Goal: Task Accomplishment & Management: Use online tool/utility

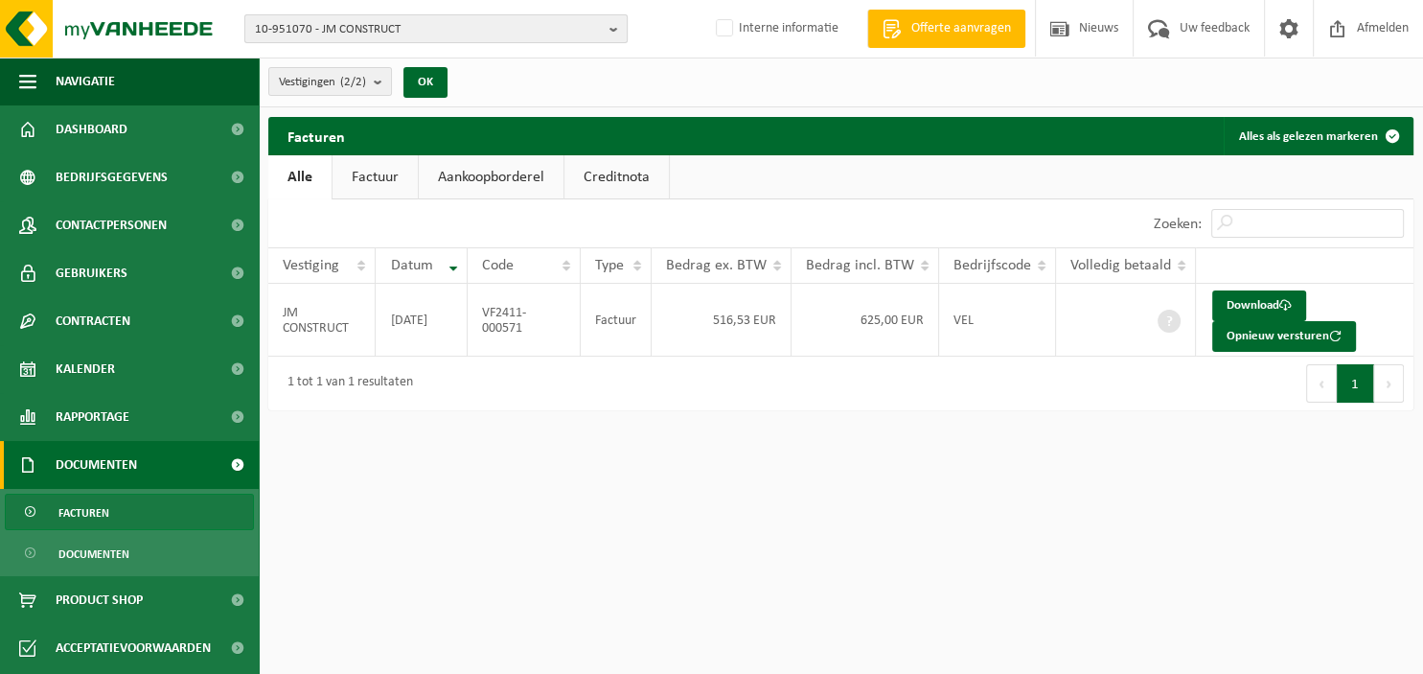
click at [616, 29] on b "button" at bounding box center [617, 28] width 17 height 27
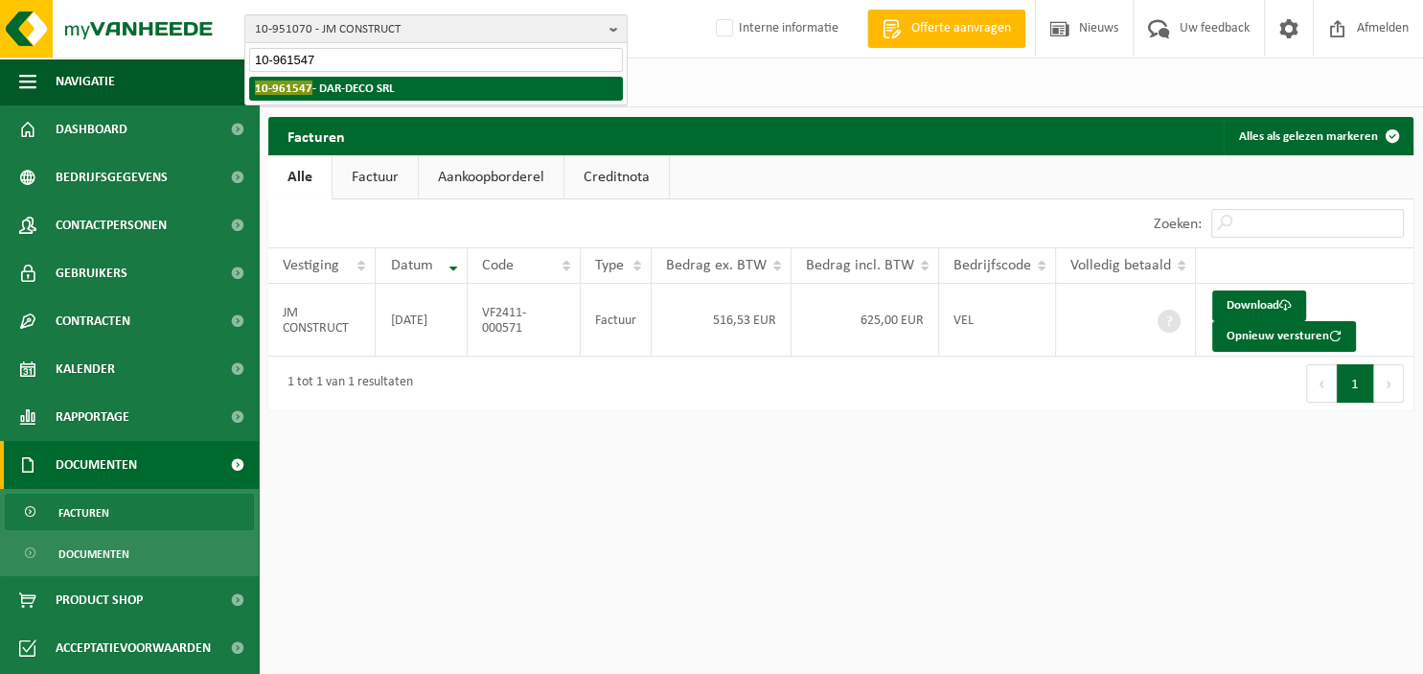
type input "10-961547"
click at [407, 84] on li "10-961547 - DAR-DECO SRL" at bounding box center [436, 89] width 374 height 24
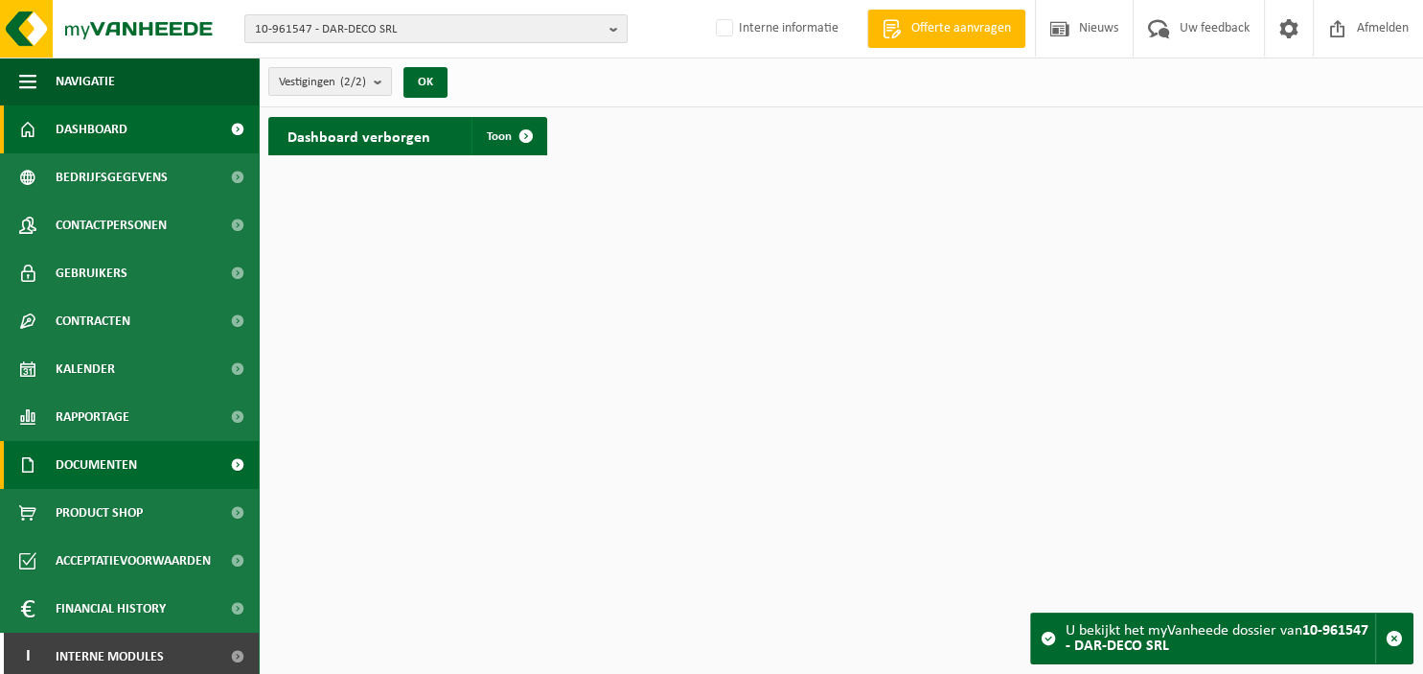
click at [91, 457] on span "Documenten" at bounding box center [96, 465] width 81 height 48
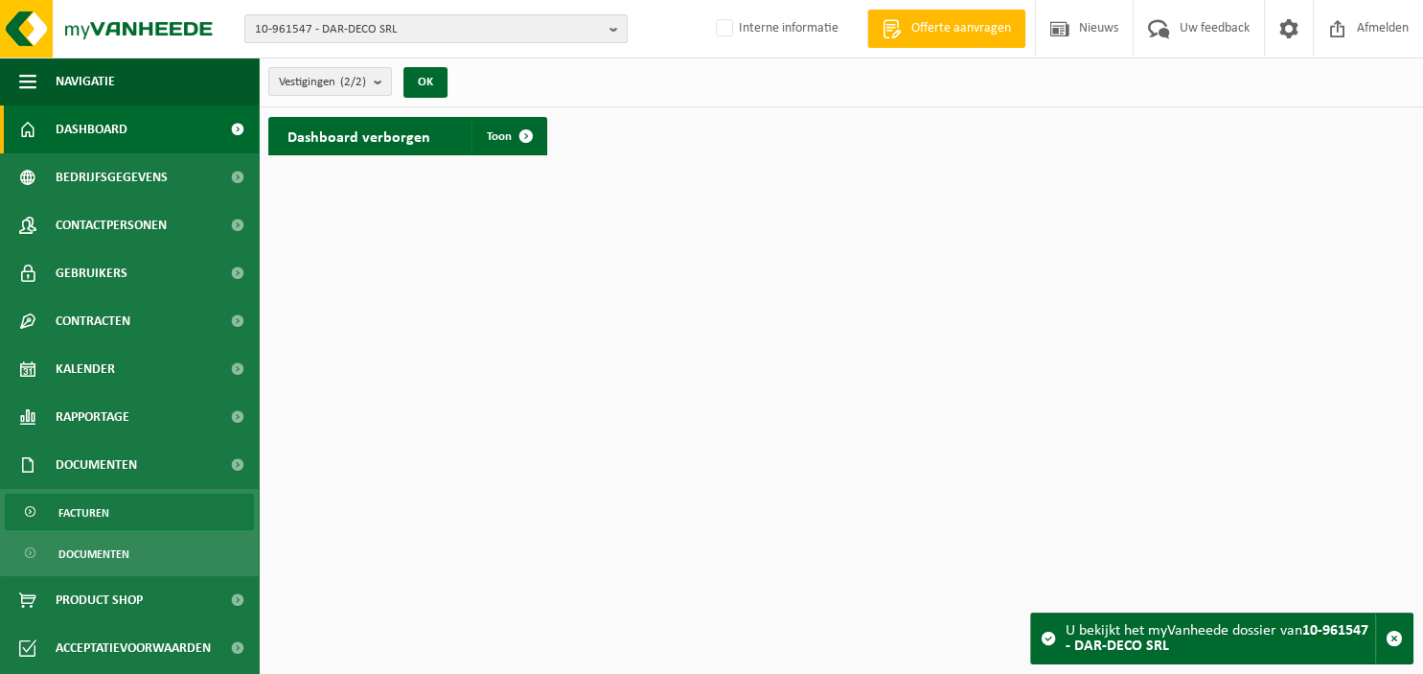
click at [82, 508] on span "Facturen" at bounding box center [83, 512] width 51 height 36
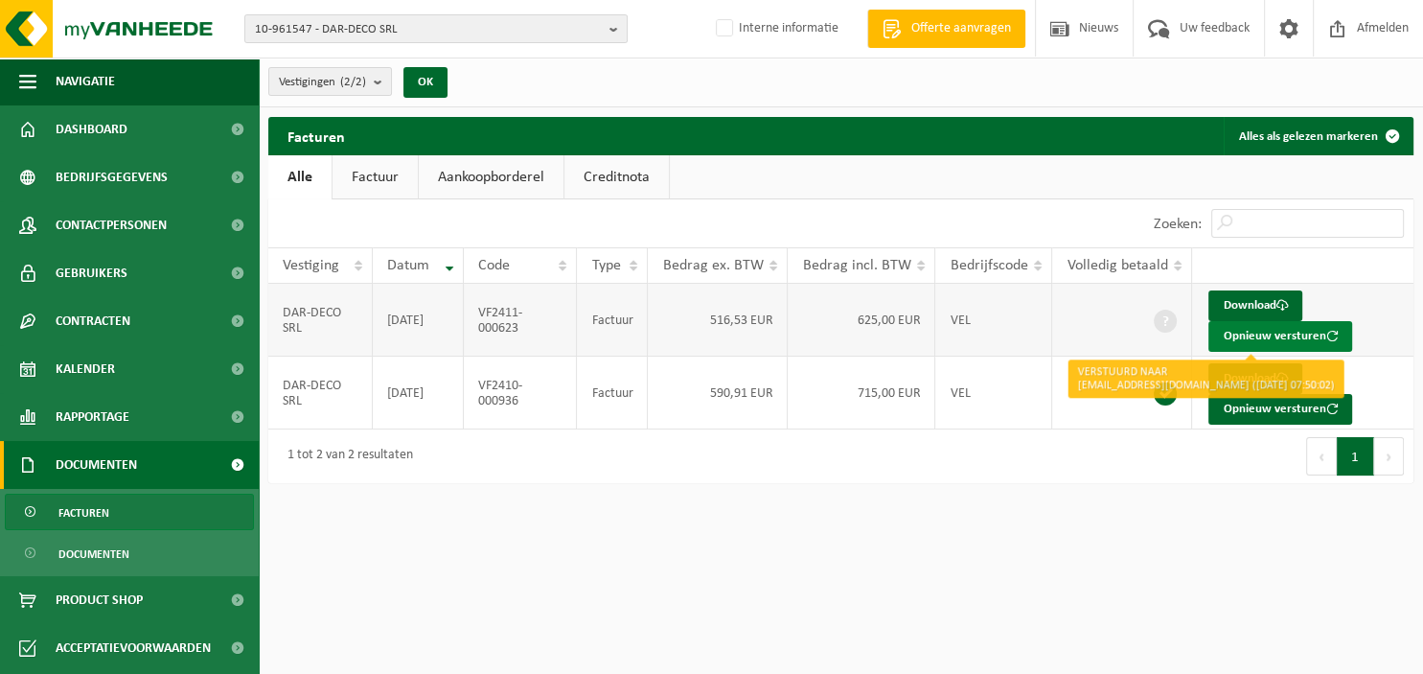
click at [1256, 332] on button "Opnieuw versturen" at bounding box center [1280, 336] width 144 height 31
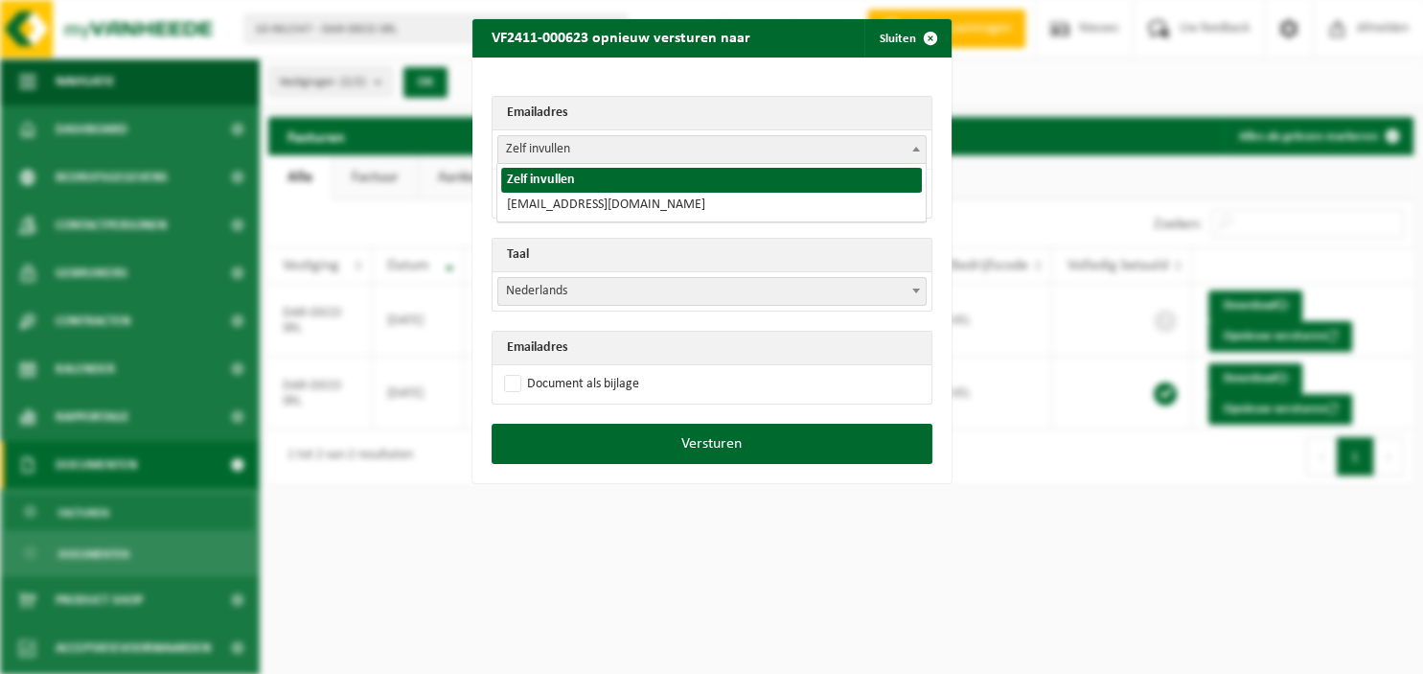
click at [918, 148] on b at bounding box center [916, 149] width 8 height 5
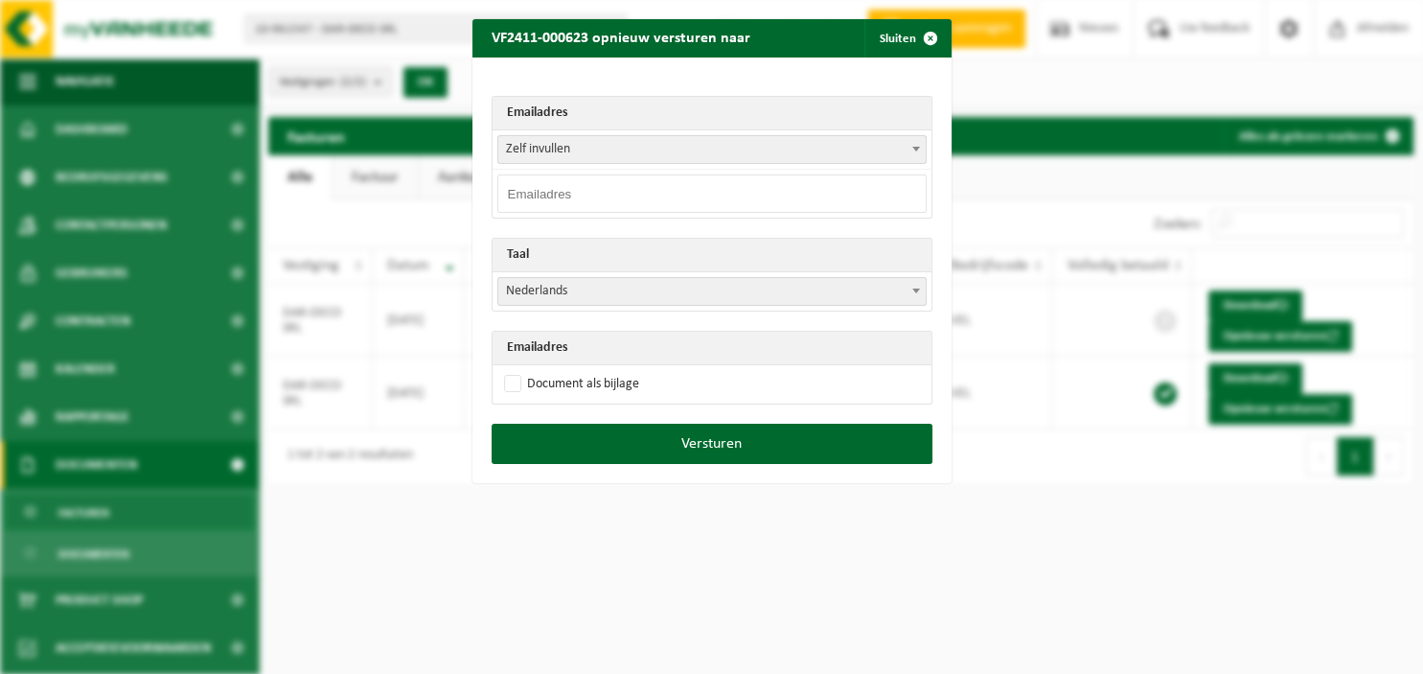
click at [702, 189] on input "email" at bounding box center [711, 193] width 429 height 38
click at [915, 148] on b at bounding box center [916, 149] width 8 height 5
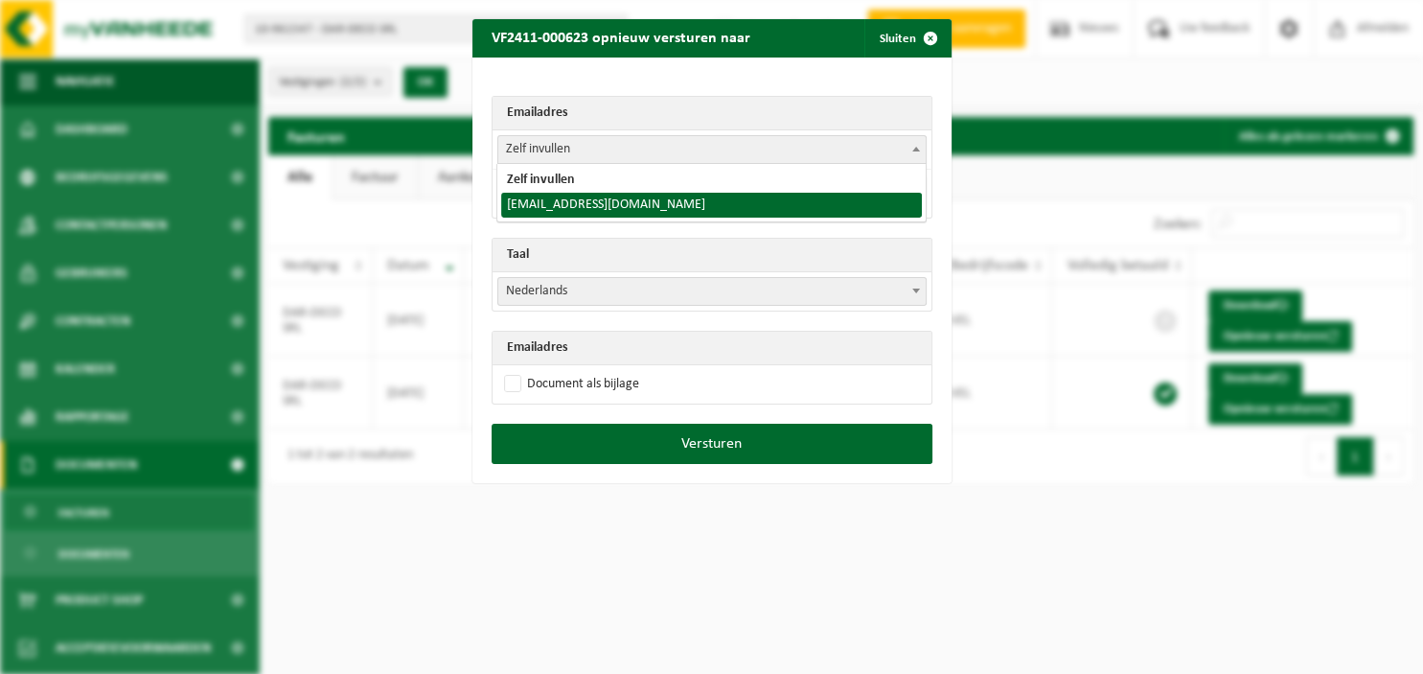
select select "[EMAIL_ADDRESS][DOMAIN_NAME]"
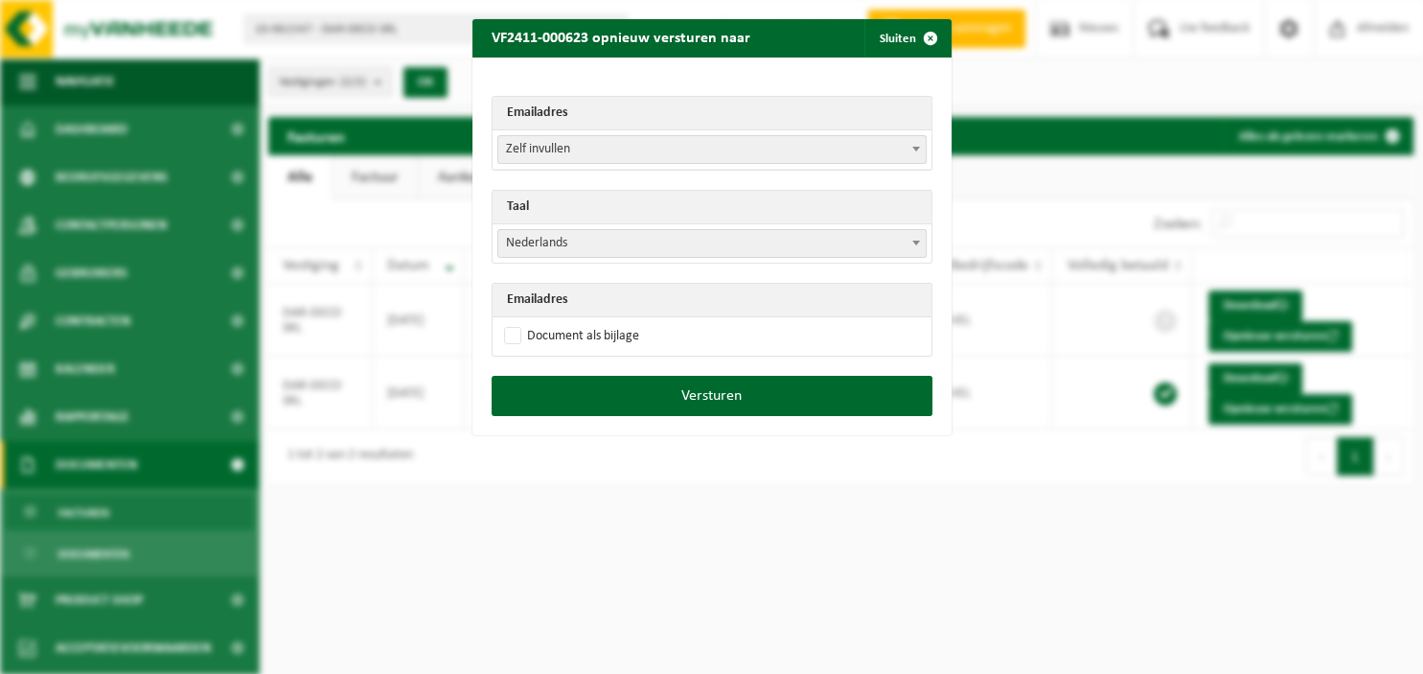
click at [917, 240] on span at bounding box center [915, 242] width 19 height 25
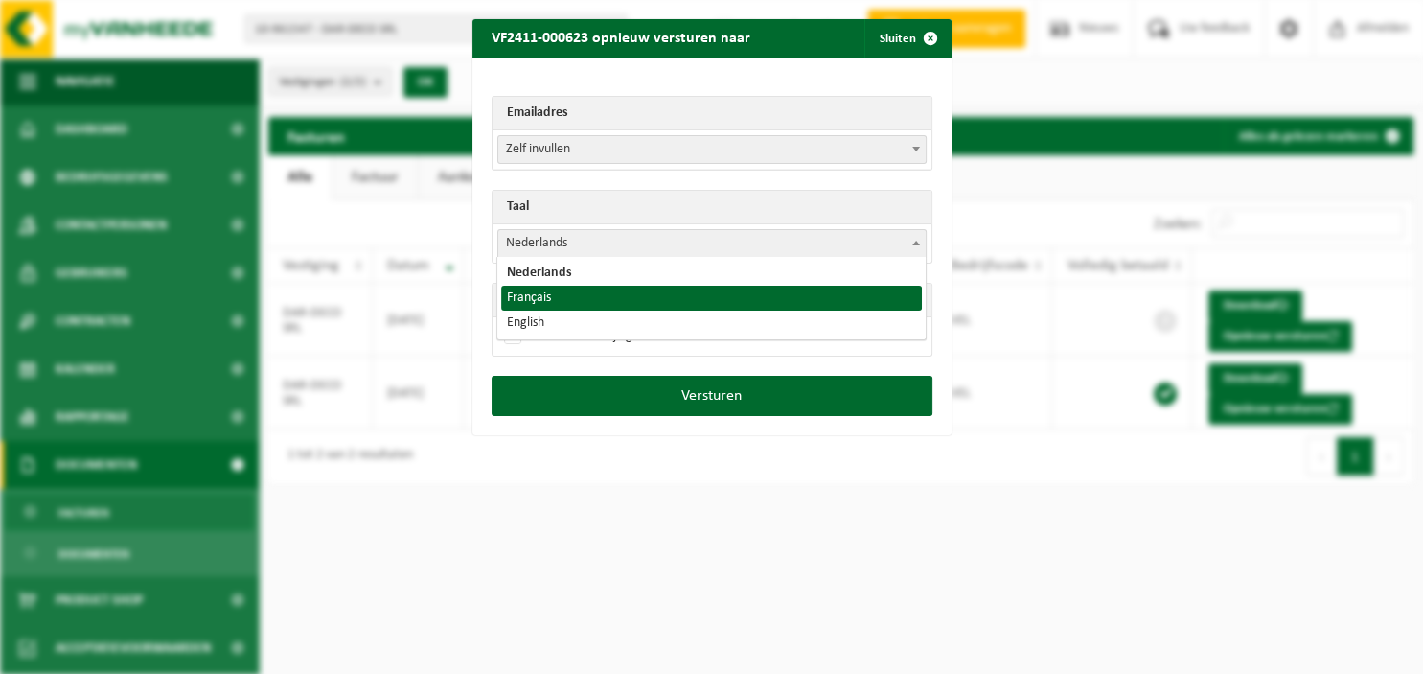
select select "fr"
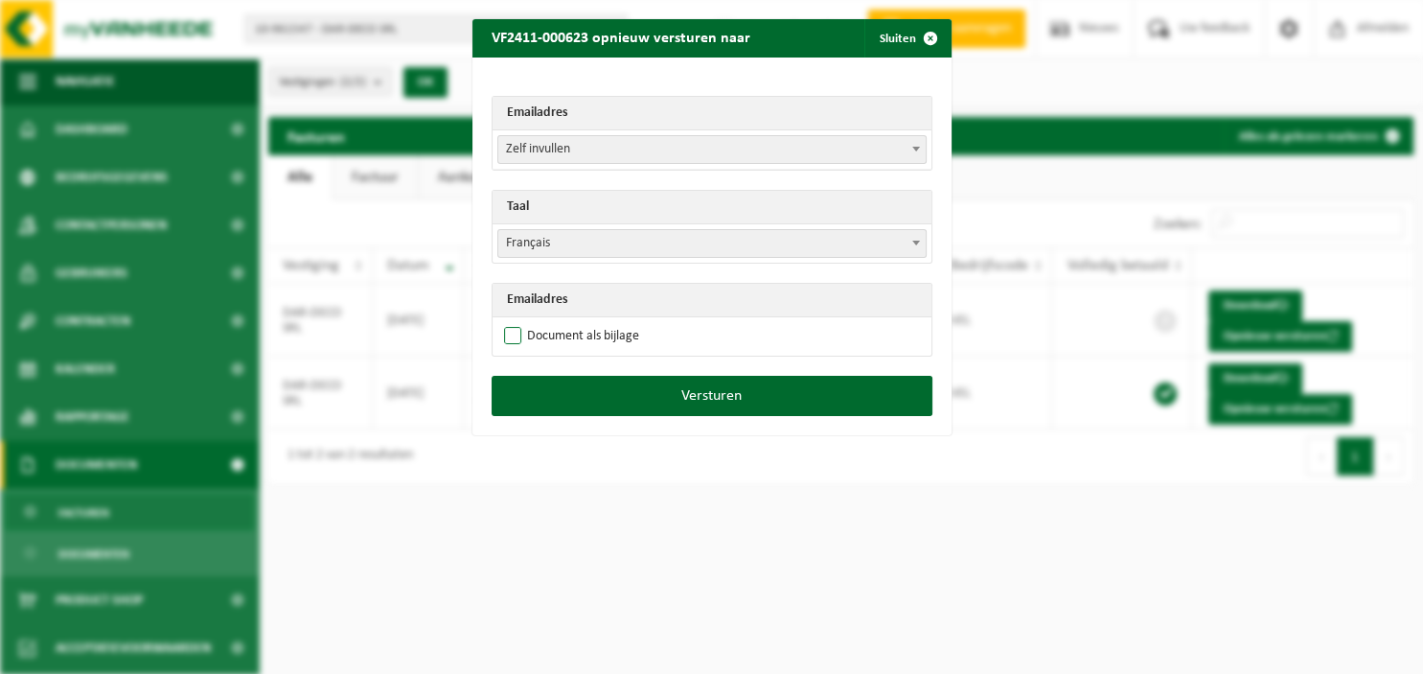
click at [515, 334] on label "Document als bijlage" at bounding box center [569, 336] width 139 height 29
click at [515, 322] on input "Document als bijlage" at bounding box center [735, 321] width 479 height 1
checkbox input "true"
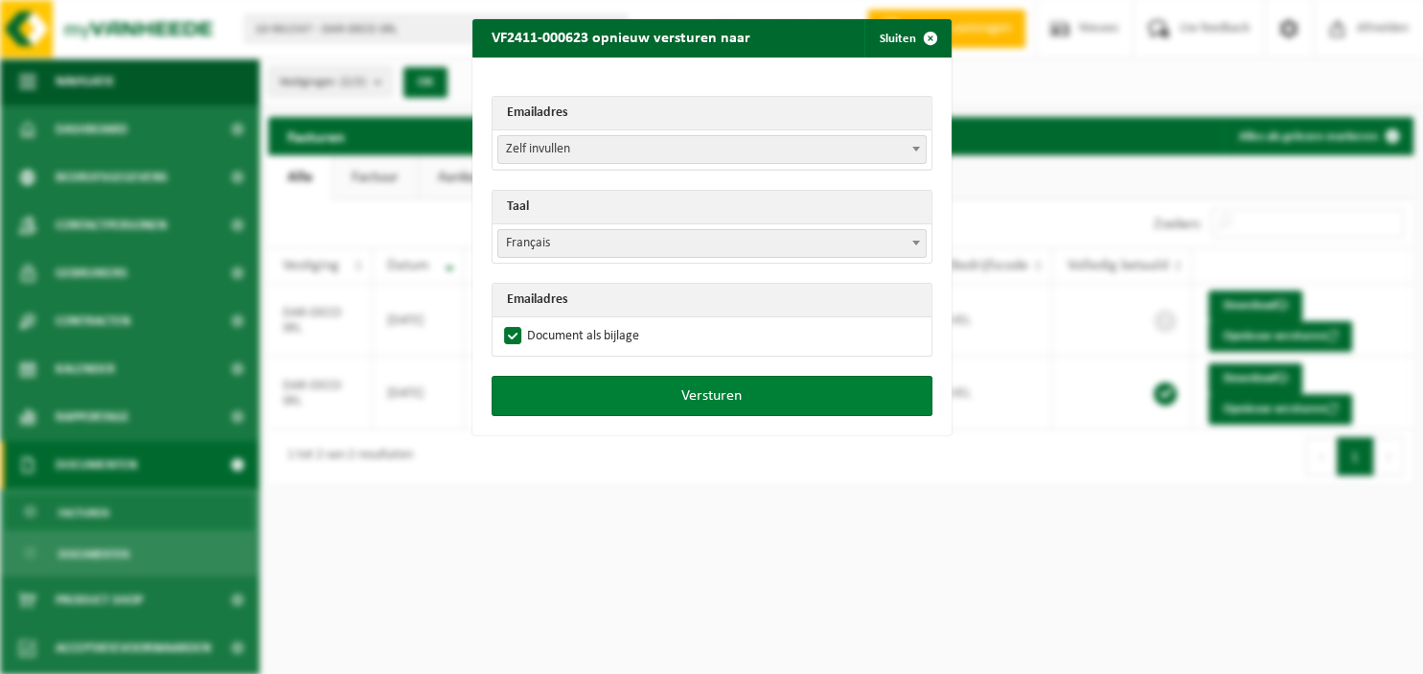
click at [699, 396] on button "Versturen" at bounding box center [712, 396] width 441 height 40
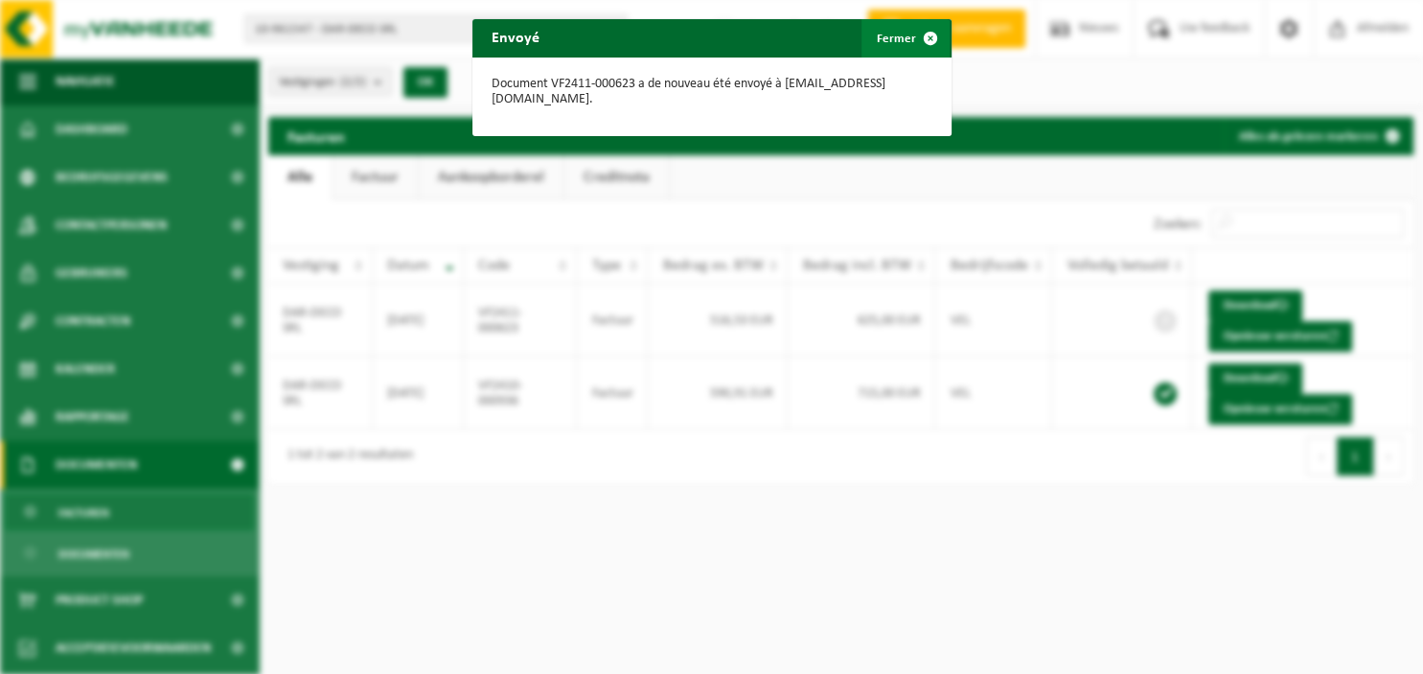
click at [934, 41] on span "button" at bounding box center [930, 38] width 38 height 38
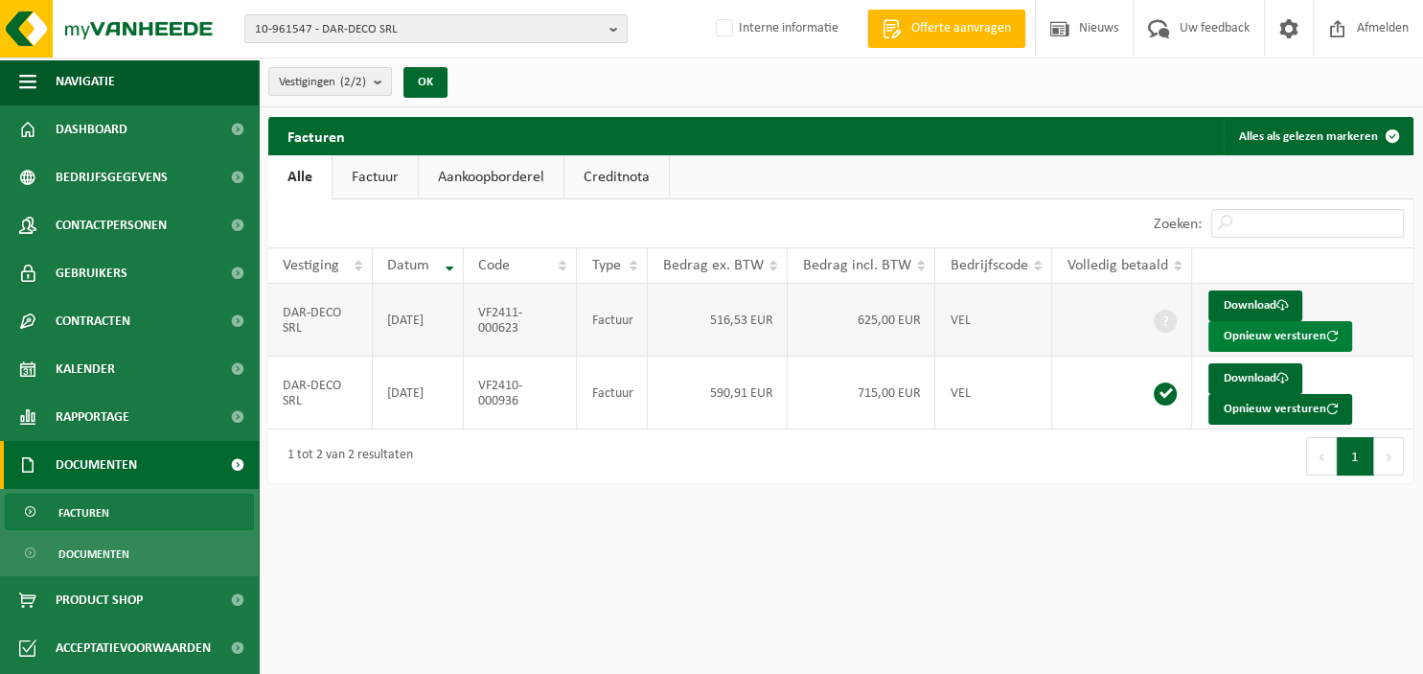
click at [1237, 334] on button "Opnieuw versturen" at bounding box center [1280, 336] width 144 height 31
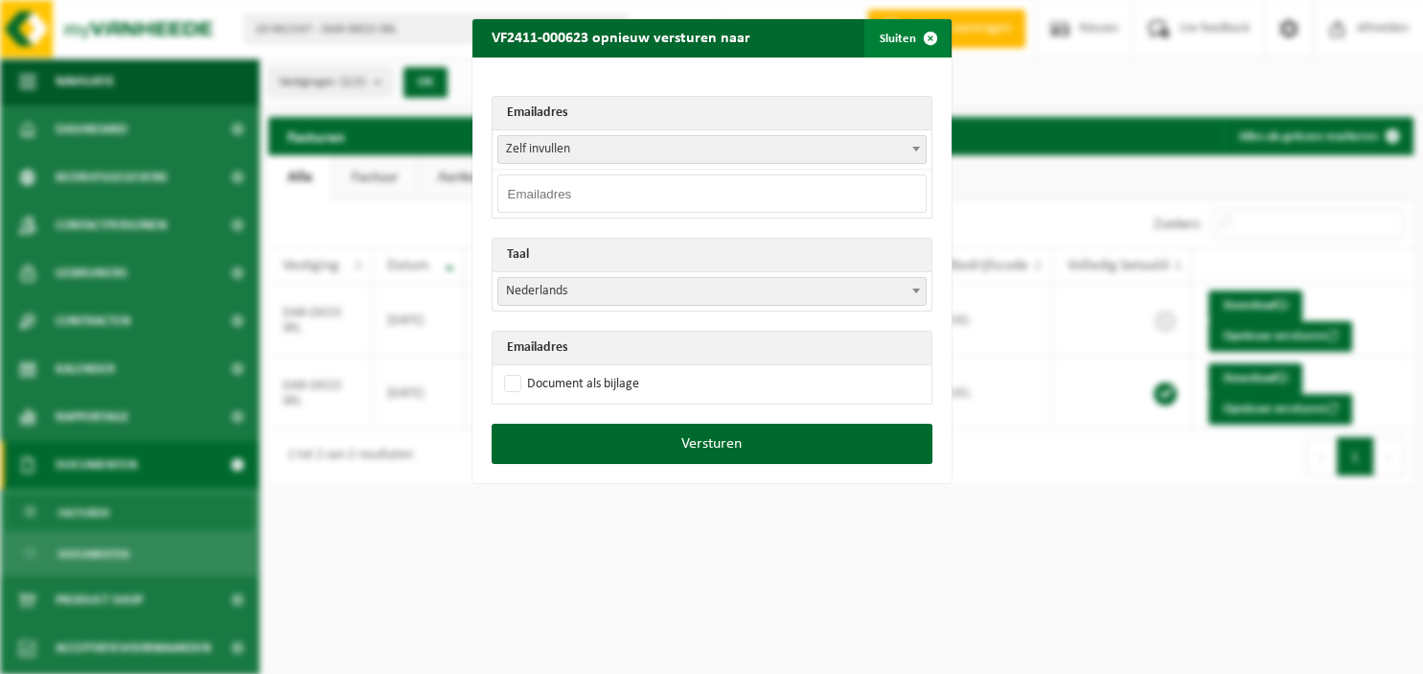
click at [937, 34] on span "button" at bounding box center [930, 38] width 38 height 38
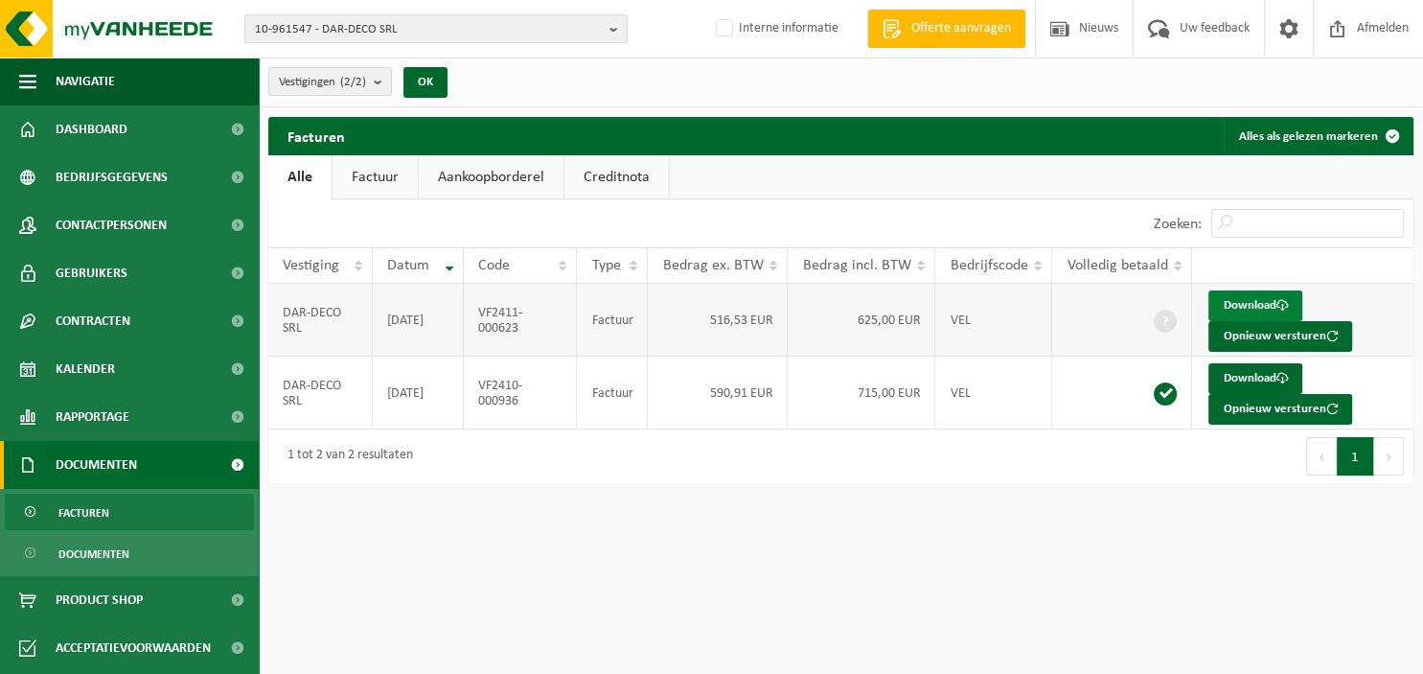
click at [1255, 297] on link "Download" at bounding box center [1255, 305] width 94 height 31
click at [1217, 297] on link "Download" at bounding box center [1255, 305] width 94 height 31
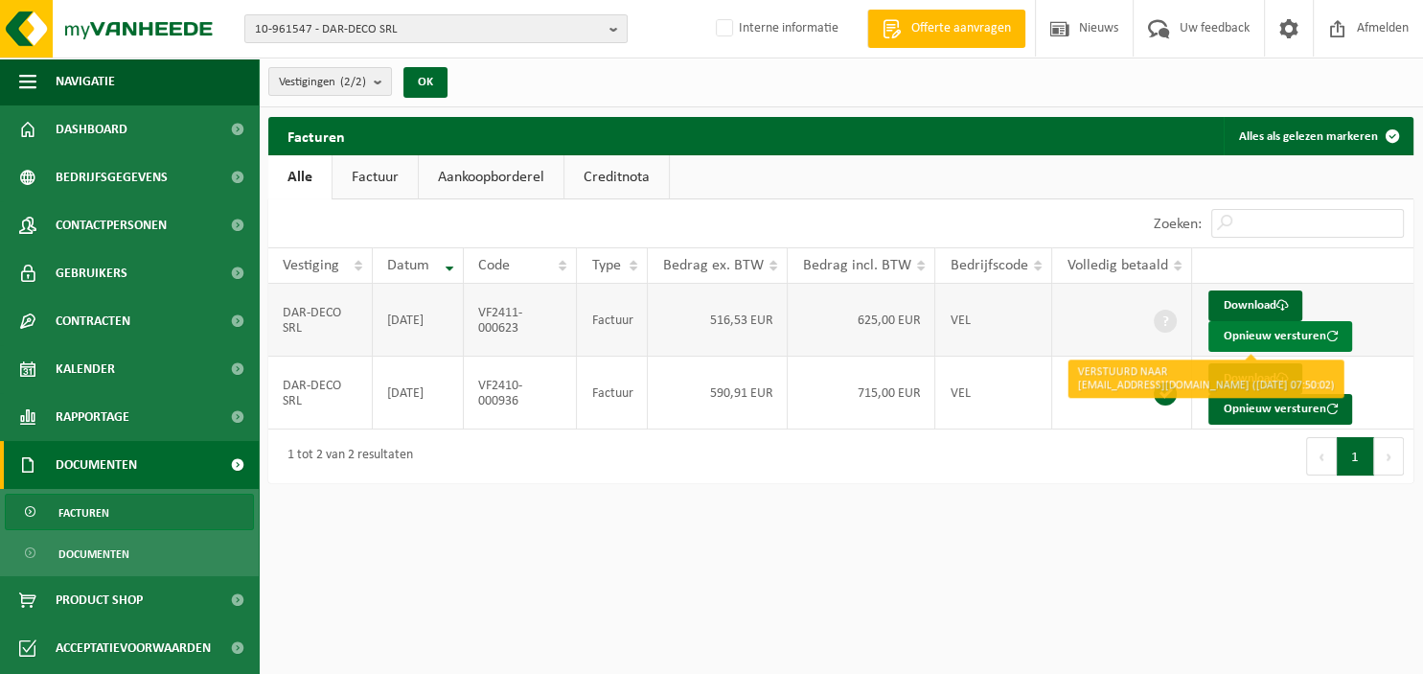
click at [1251, 331] on button "Opnieuw versturen" at bounding box center [1280, 336] width 144 height 31
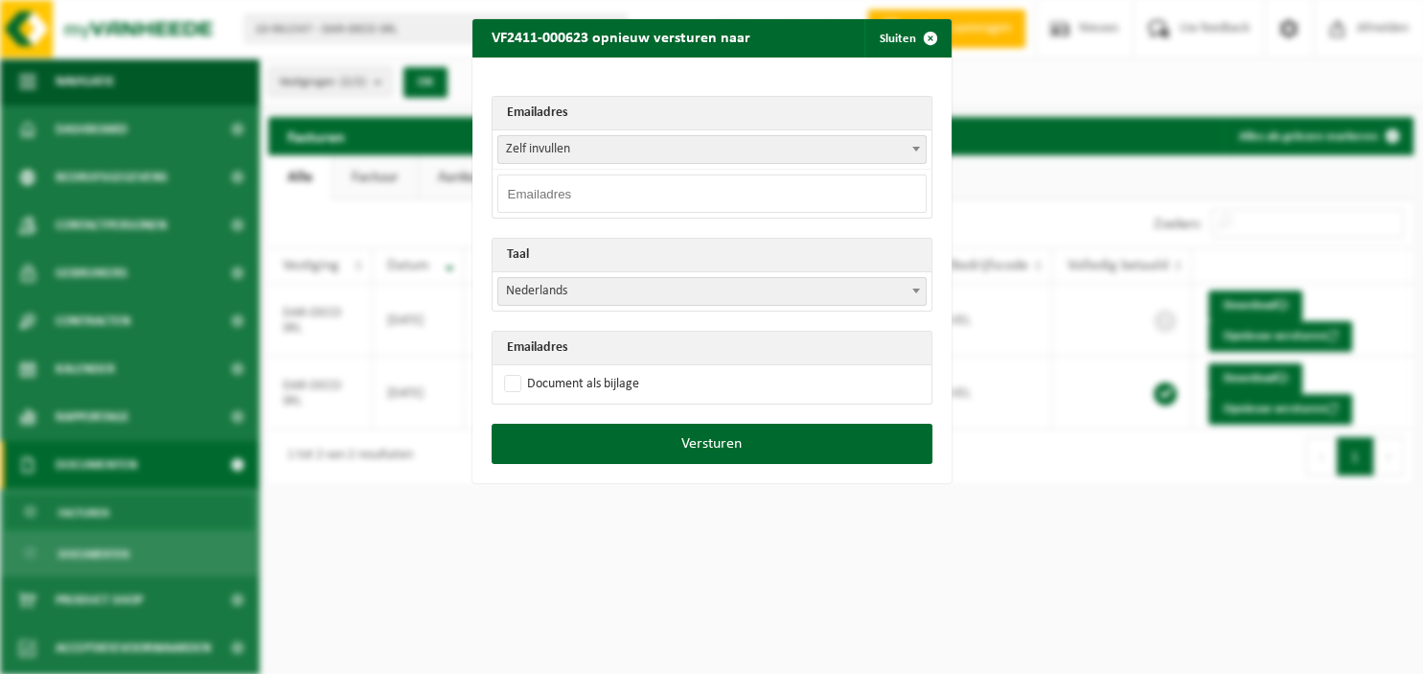
click at [914, 151] on span at bounding box center [915, 148] width 19 height 25
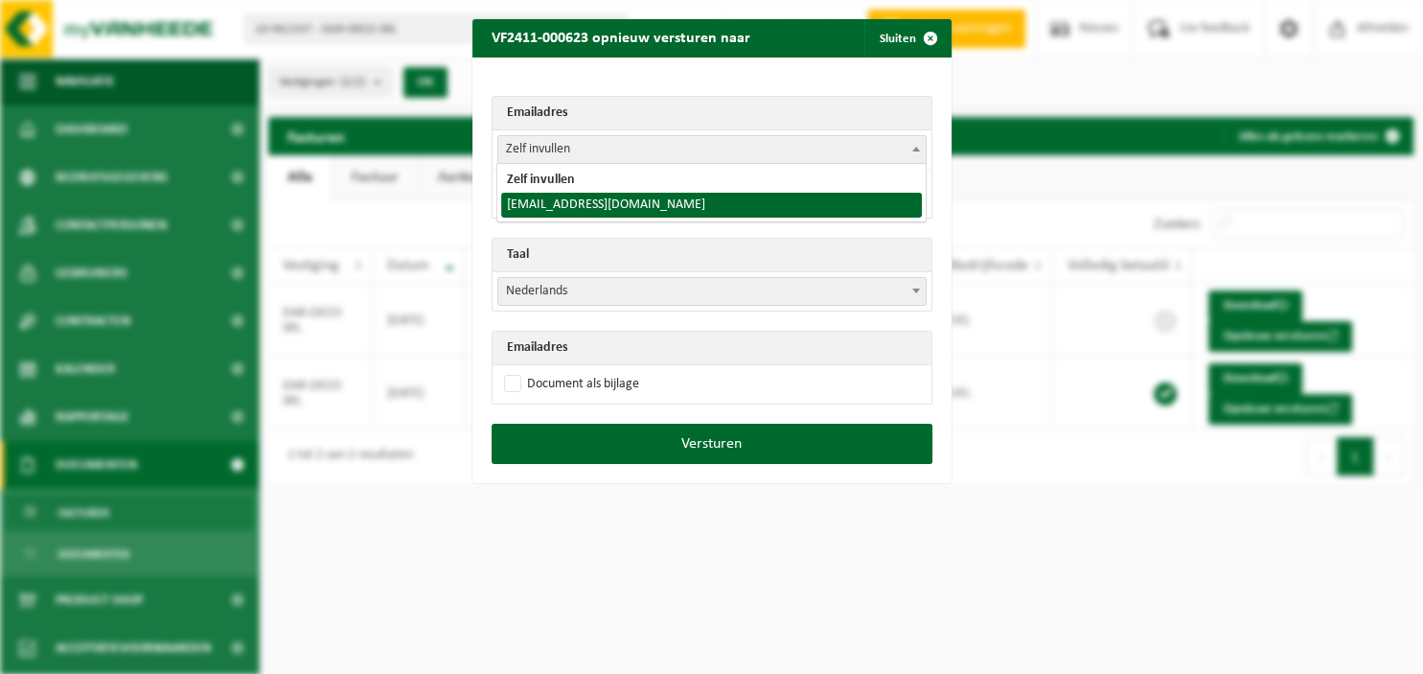
click at [706, 602] on div "VF2411-000623 opnieuw versturen naar Sluiten Emailadres Zelf invullen [EMAIL_AD…" at bounding box center [711, 337] width 1423 height 674
